Goal: Information Seeking & Learning: Learn about a topic

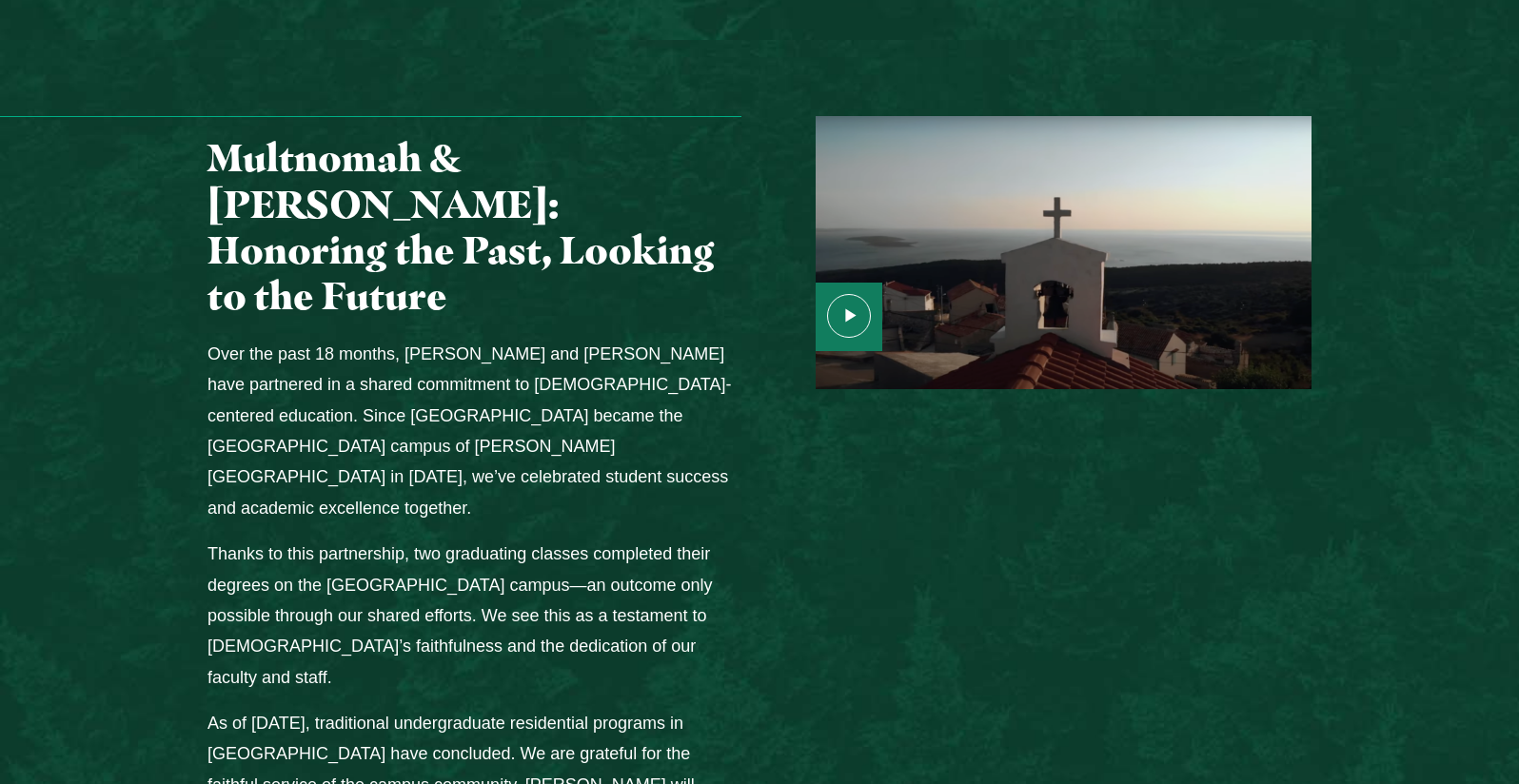
scroll to position [2474, 0]
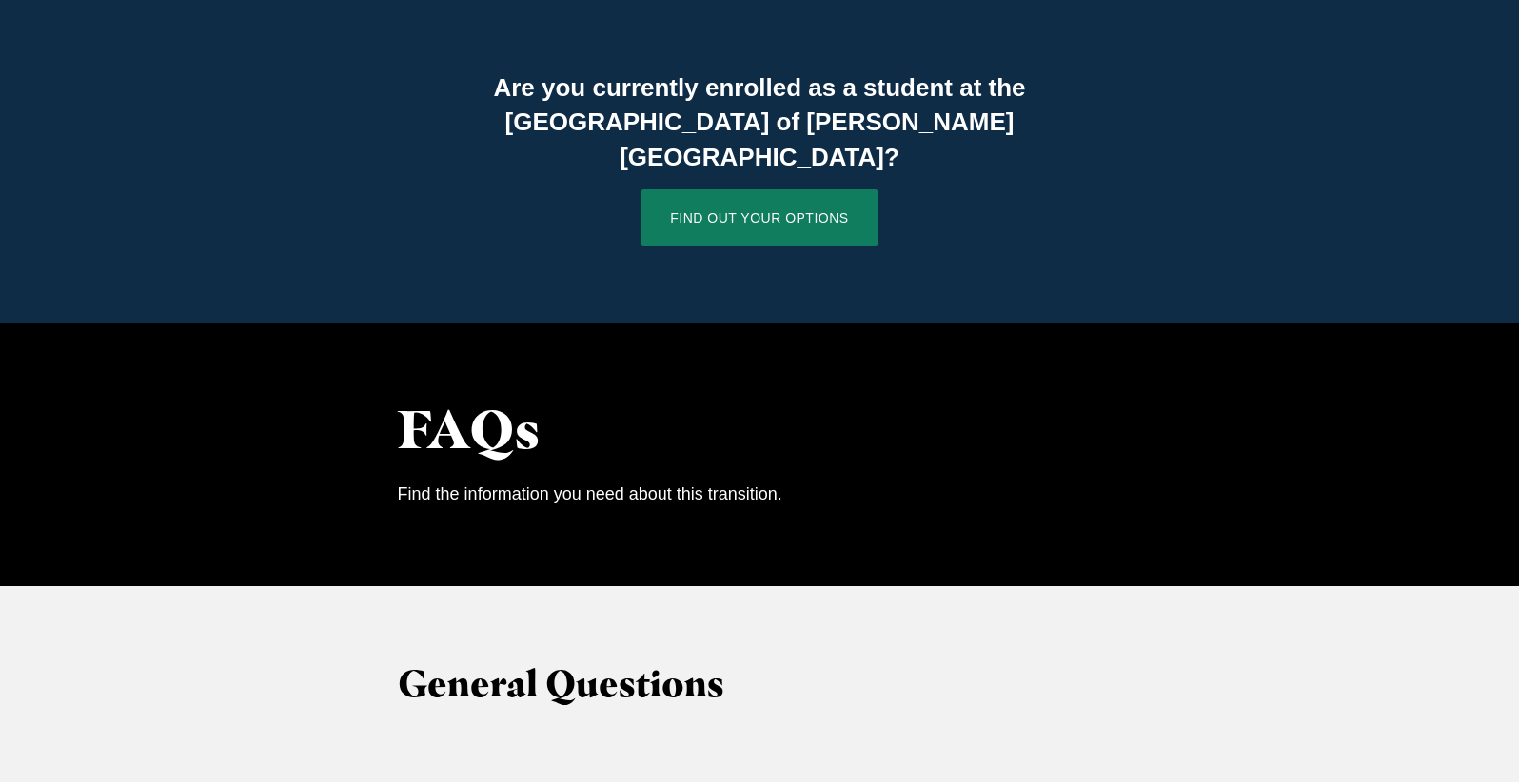
scroll to position [1428, 0]
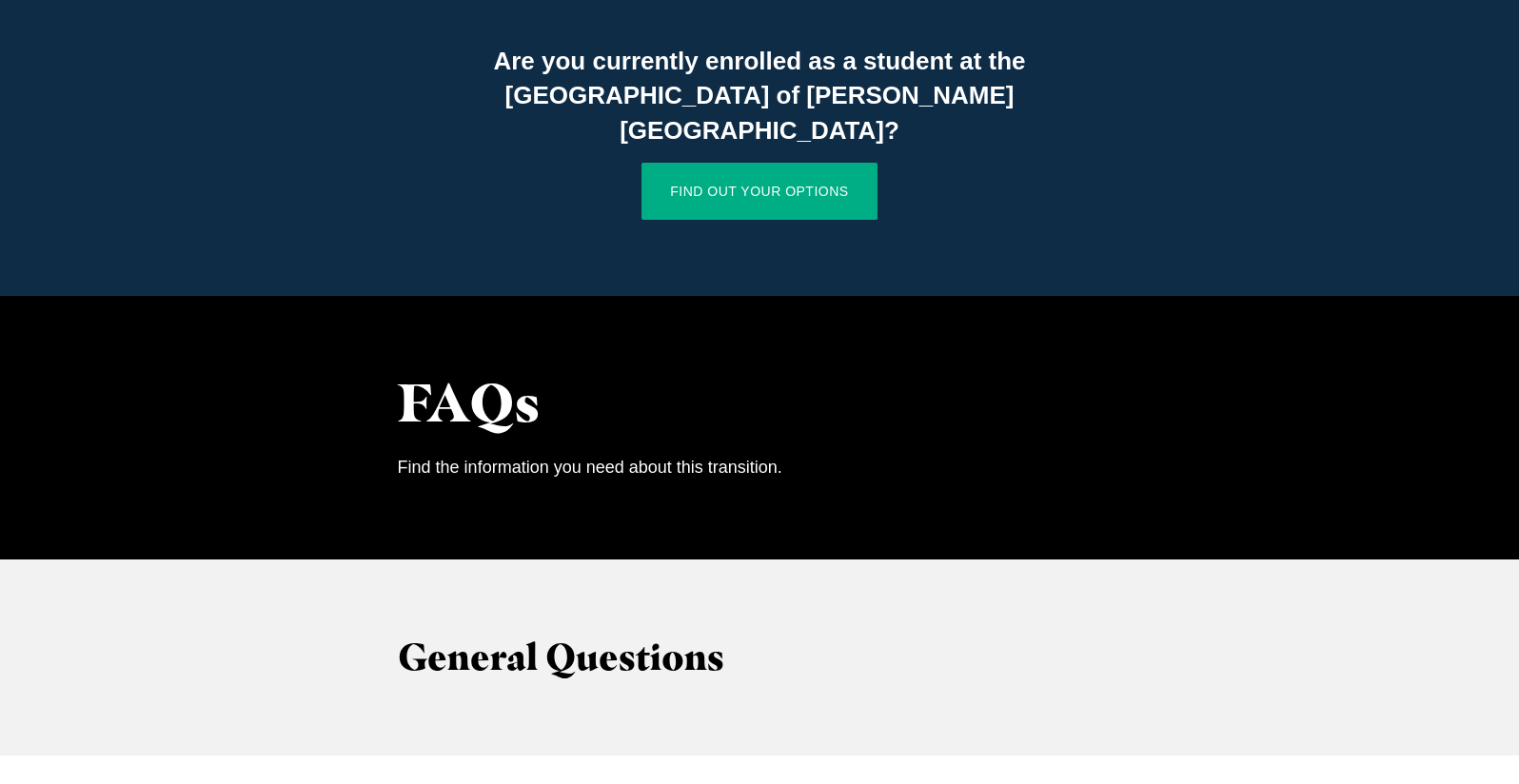
click at [761, 162] on link "Find Out Your Options" at bounding box center [760, 191] width 235 height 57
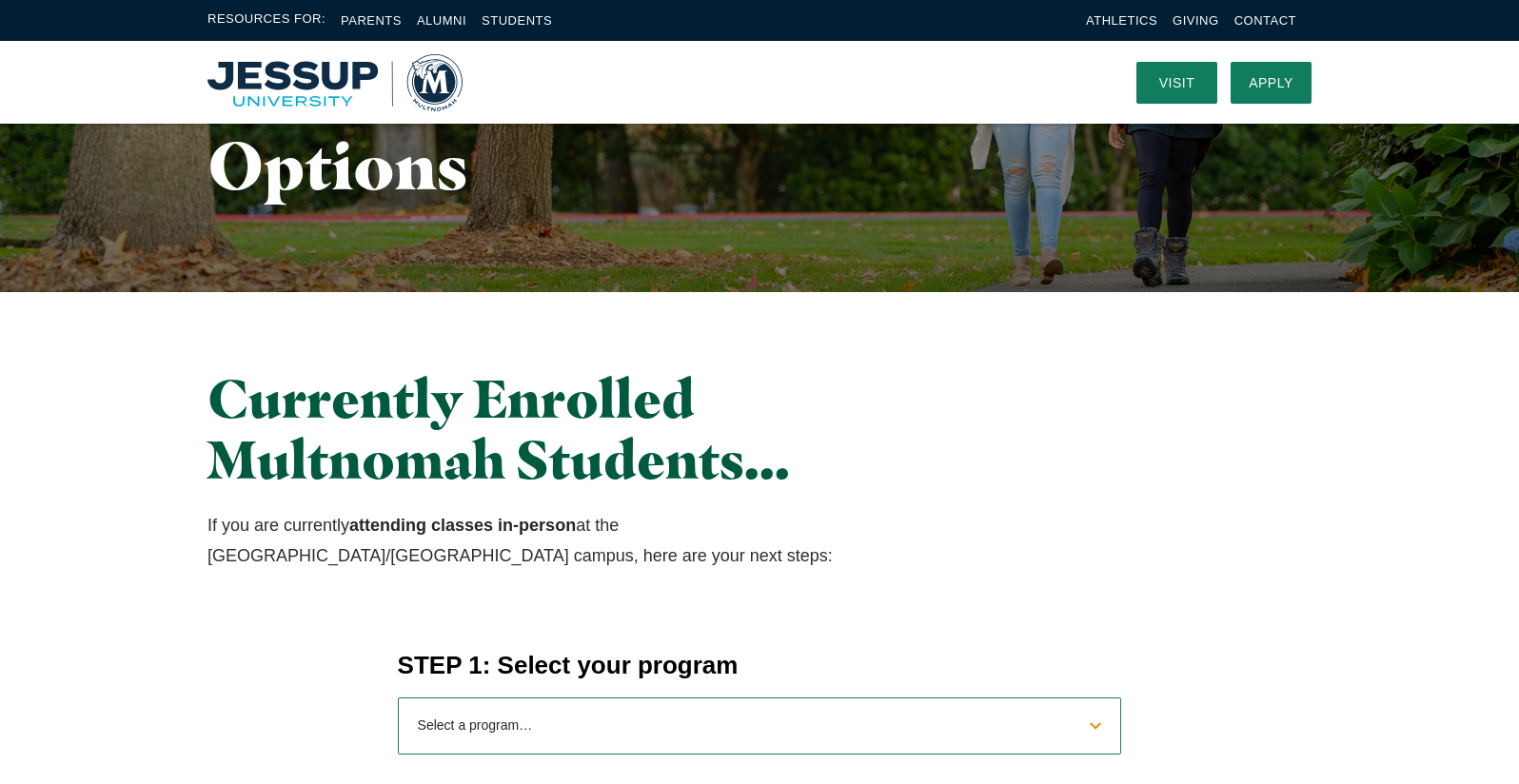
scroll to position [286, 0]
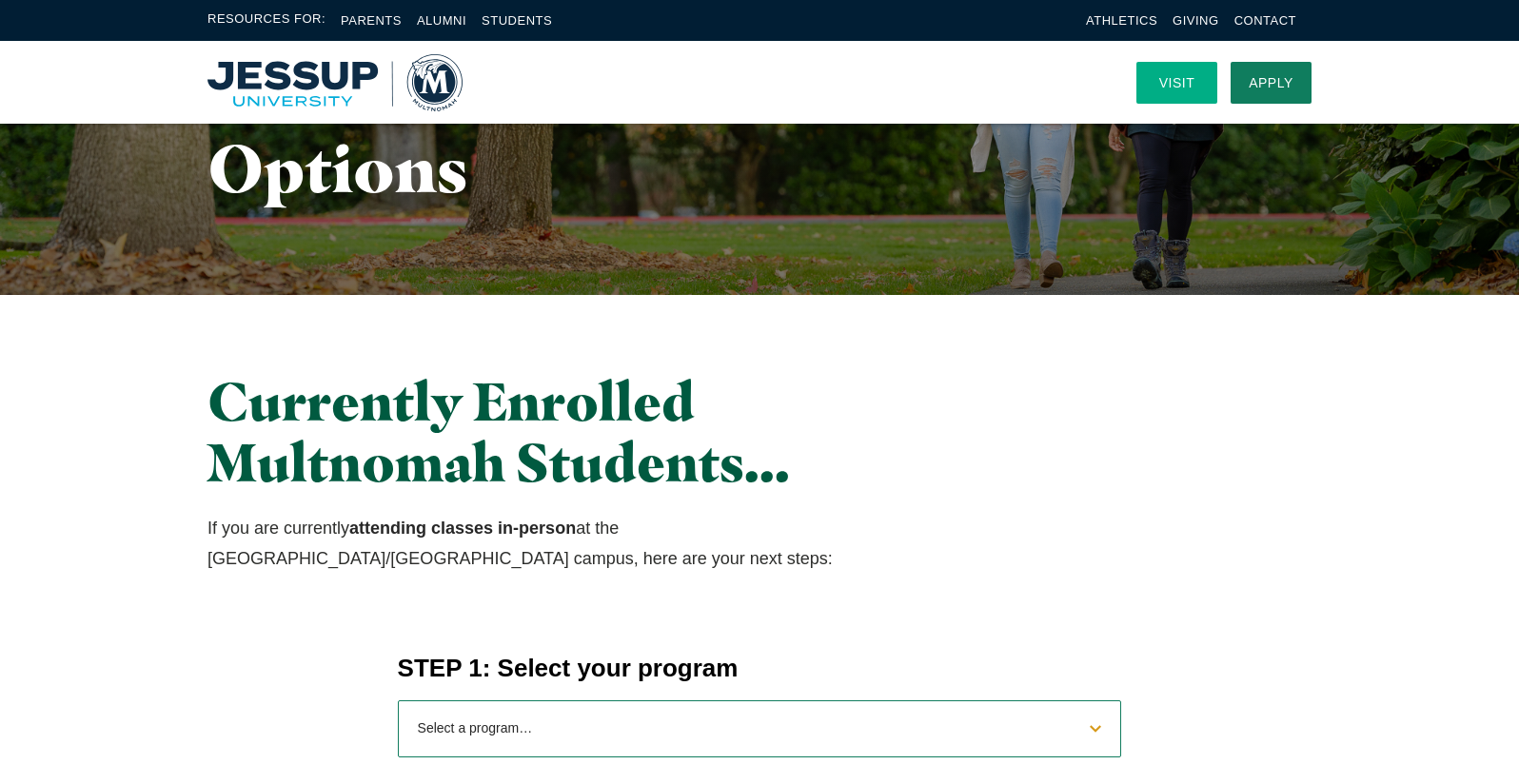
click at [1185, 76] on link "Visit" at bounding box center [1177, 83] width 81 height 42
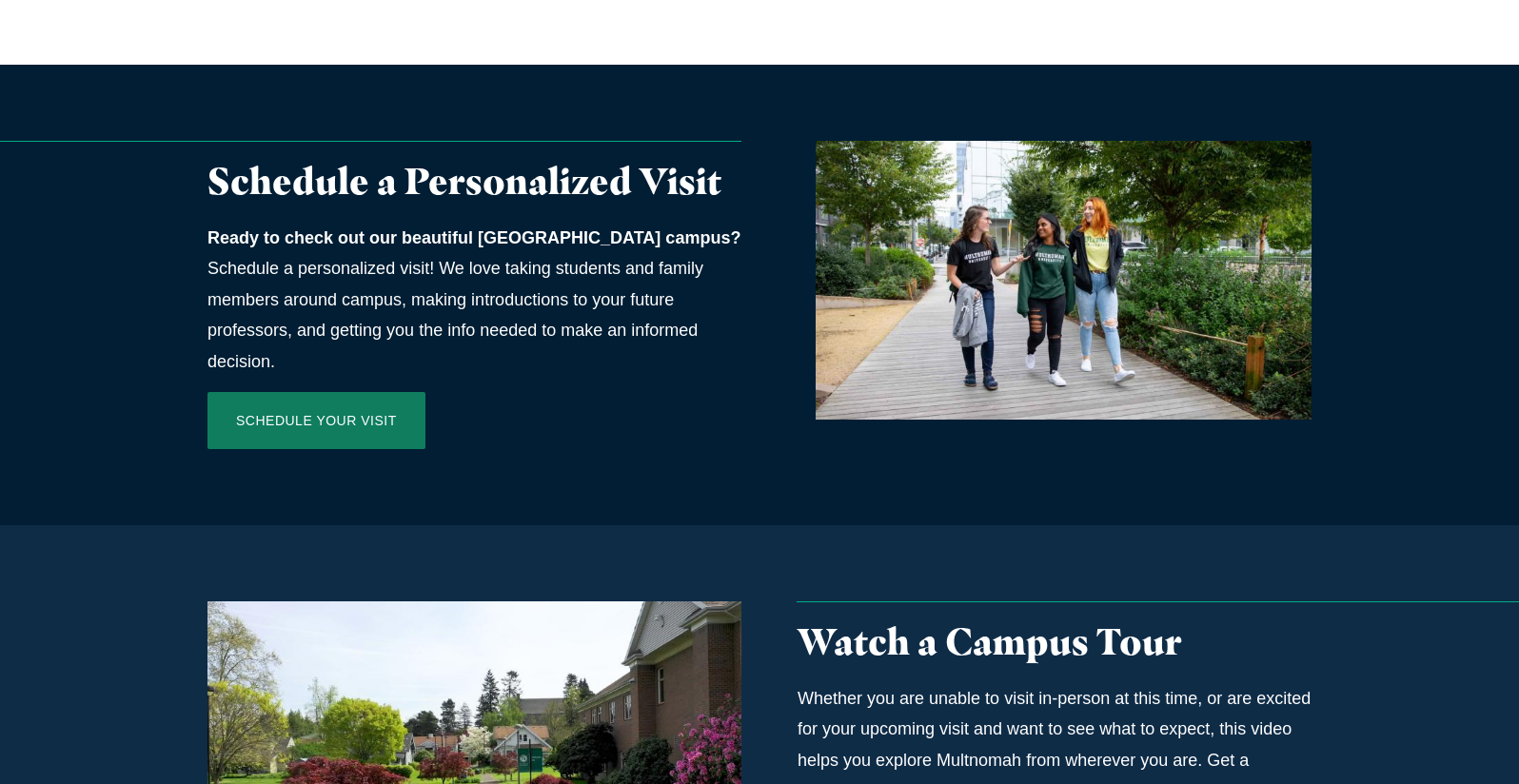
scroll to position [951, 0]
